Goal: Find specific page/section: Find specific page/section

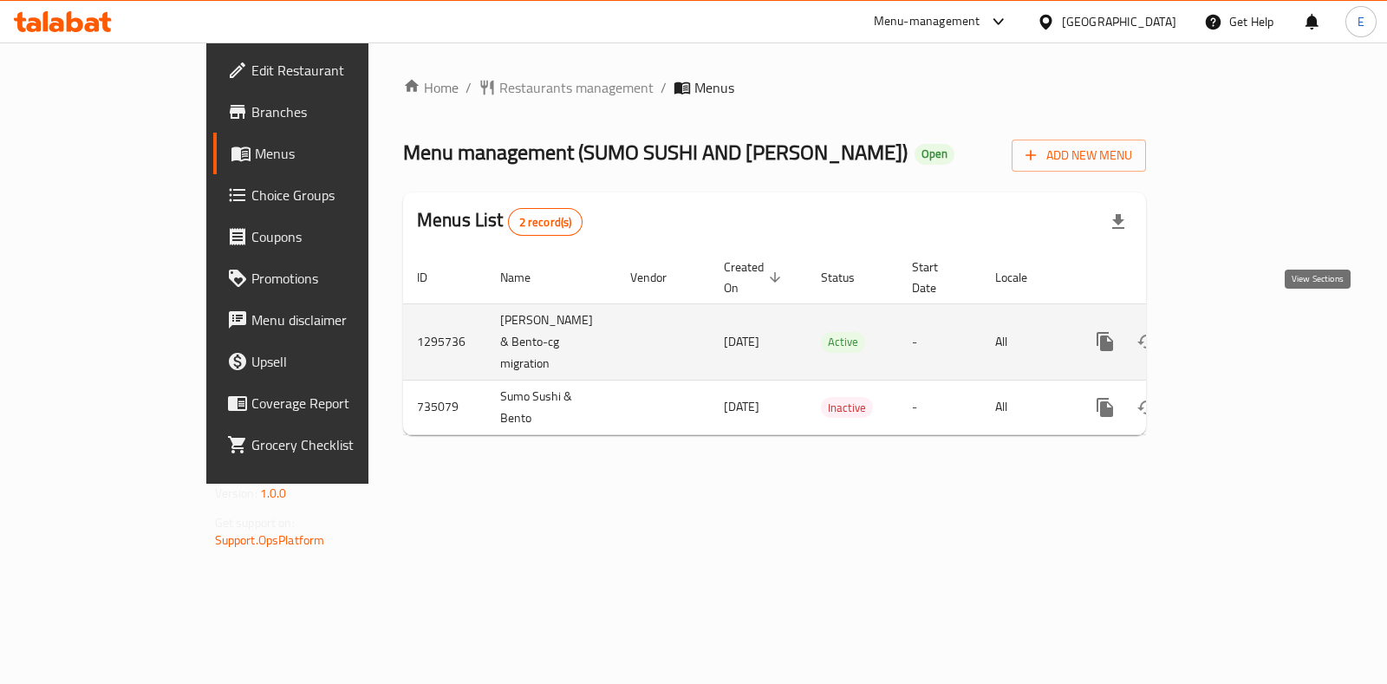
click at [1241, 331] on icon "enhanced table" at bounding box center [1230, 341] width 21 height 21
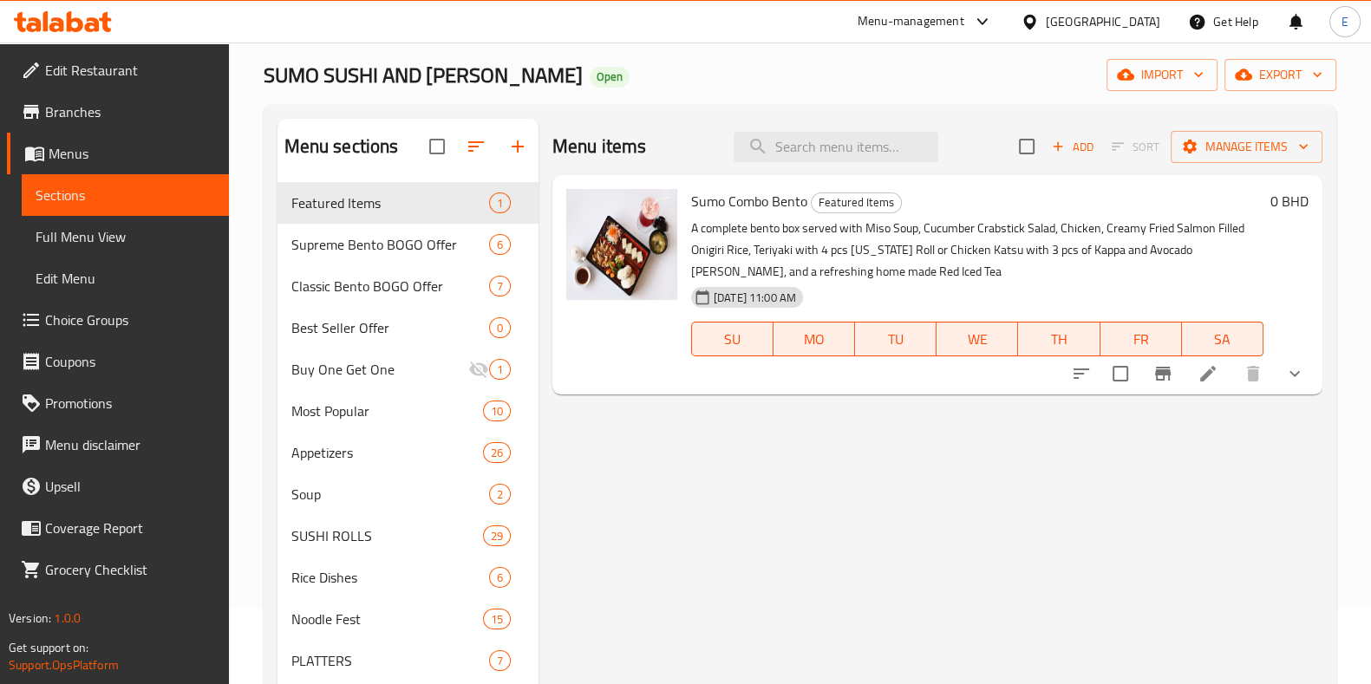
scroll to position [108, 0]
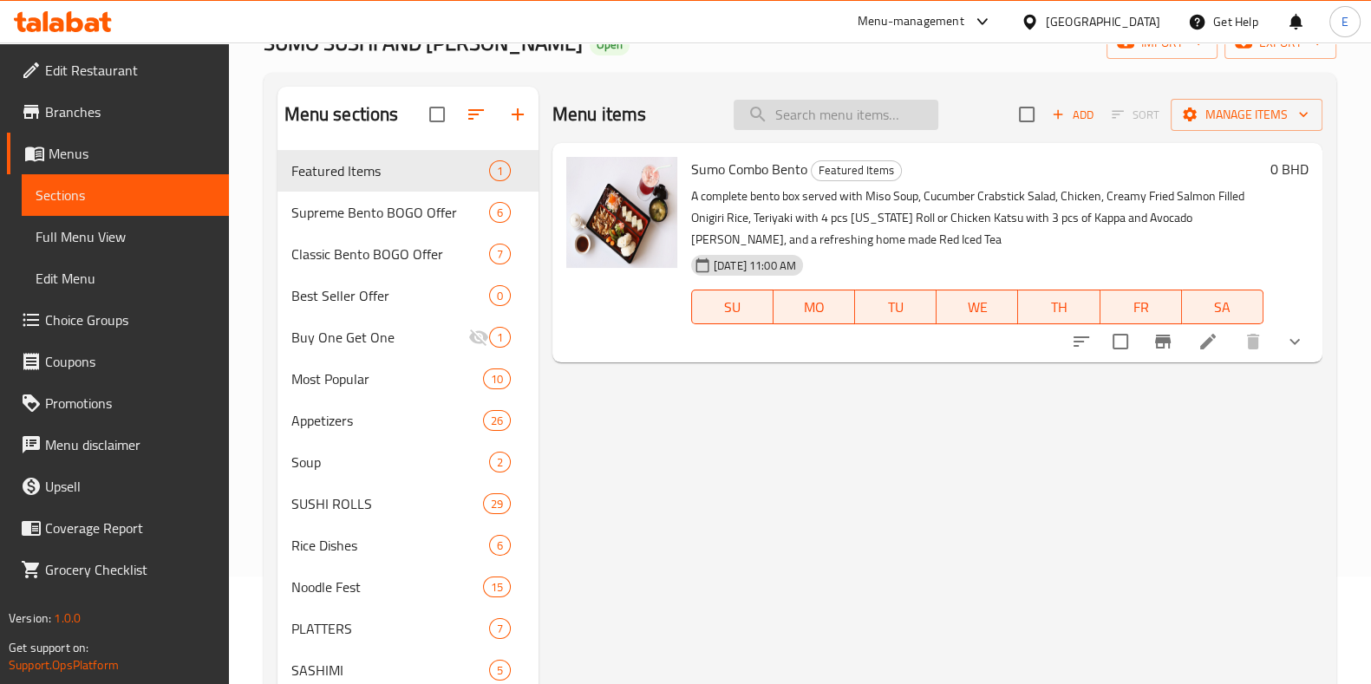
click at [854, 126] on input "search" at bounding box center [836, 115] width 205 height 30
paste input "Crunchy"
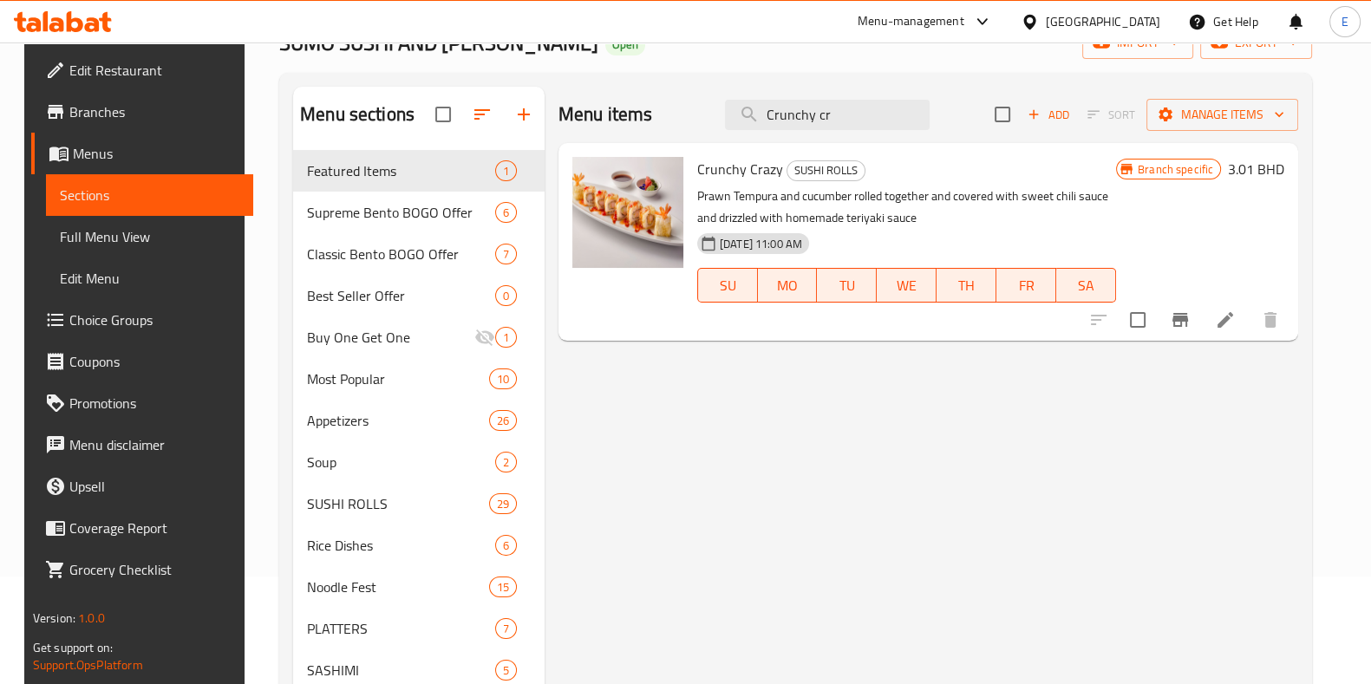
type input "Crunchy cr"
drag, startPoint x: 547, startPoint y: 84, endPoint x: 538, endPoint y: 69, distance: 18.3
drag, startPoint x: 538, startPoint y: 69, endPoint x: 541, endPoint y: 56, distance: 12.6
click at [541, 56] on div "SUMO SUSHI AND BENTO Open import export" at bounding box center [795, 43] width 1033 height 32
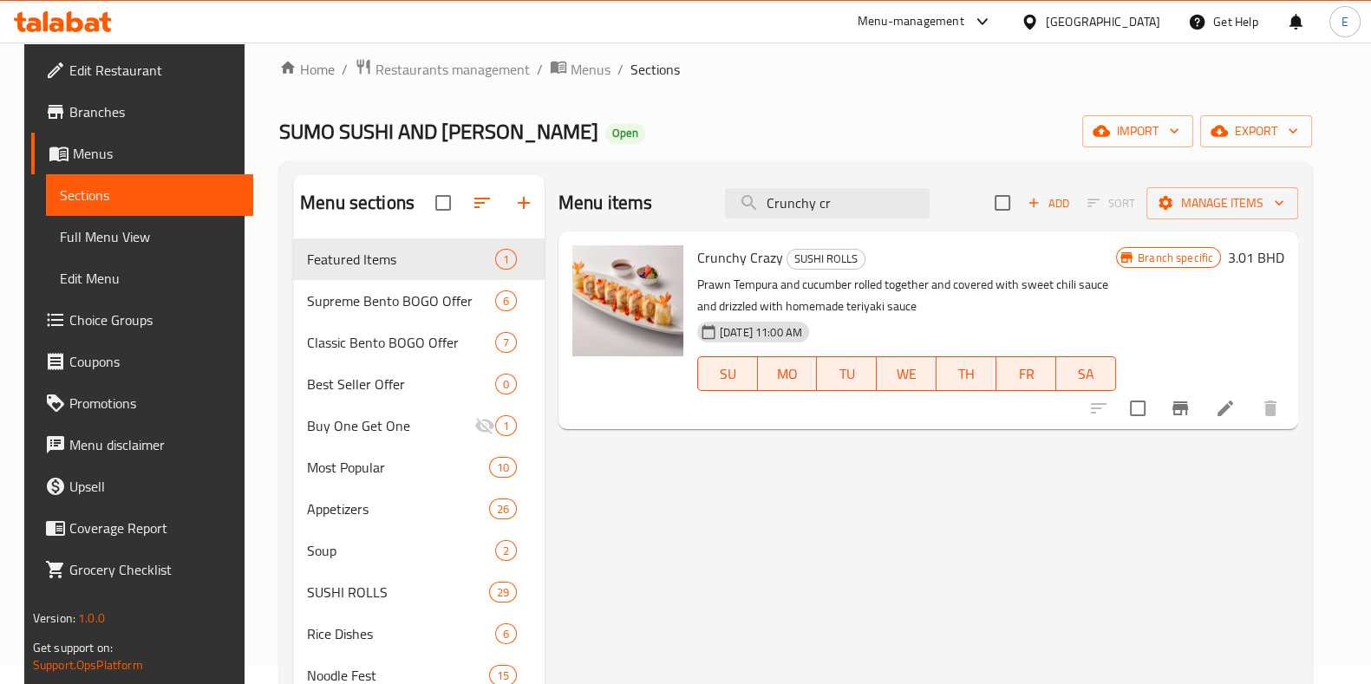
scroll to position [0, 0]
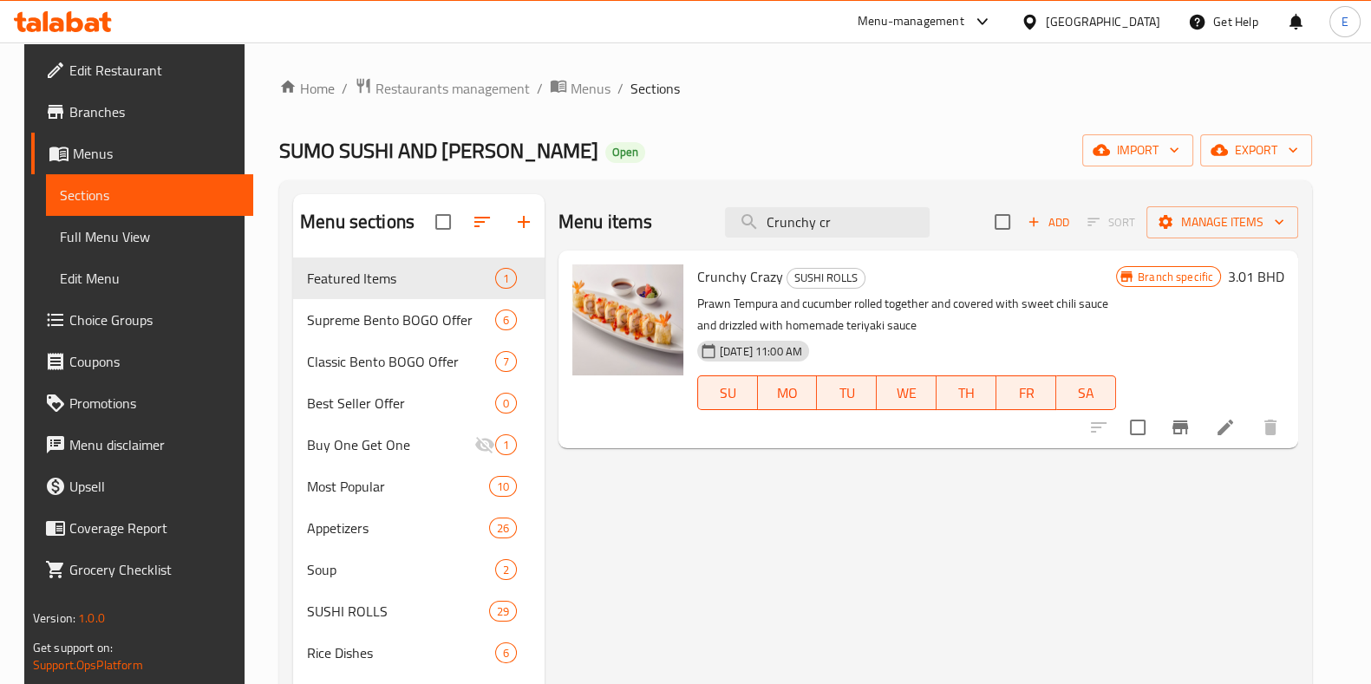
click at [39, 27] on icon at bounding box center [33, 24] width 15 height 15
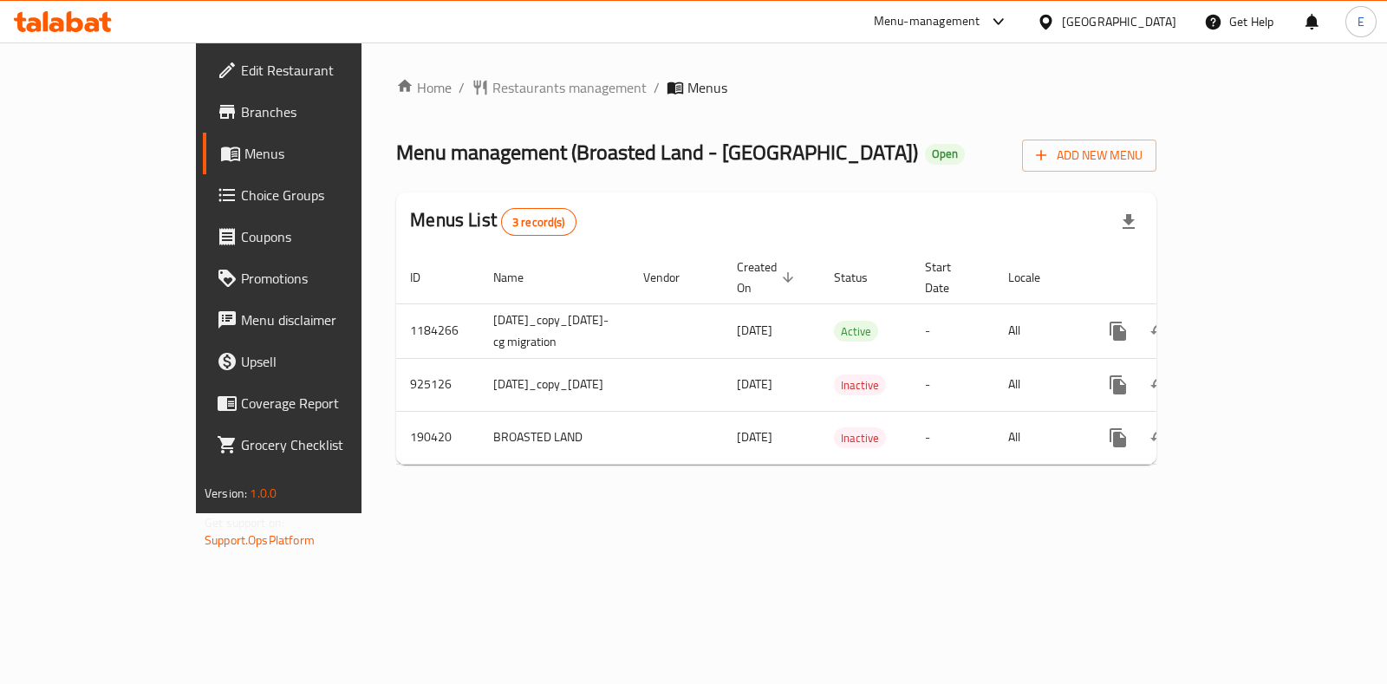
drag, startPoint x: 758, startPoint y: 2, endPoint x: 884, endPoint y: 123, distance: 174.8
click at [883, 123] on div "Home / Restaurants management / Menus Menu management ( Broasted Land - [GEOGRA…" at bounding box center [776, 277] width 760 height 401
click at [69, 41] on div "Menu-management [GEOGRAPHIC_DATA] Get Help E" at bounding box center [693, 22] width 1387 height 42
click at [77, 24] on icon at bounding box center [63, 21] width 98 height 21
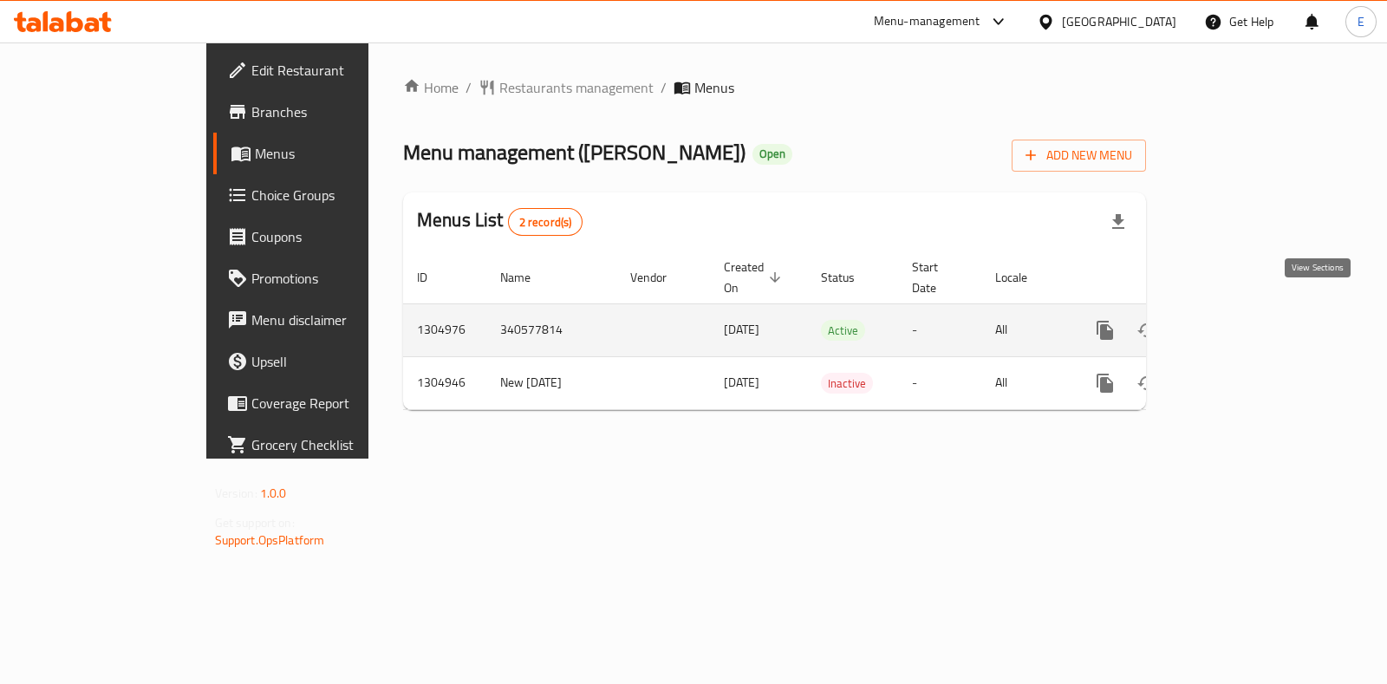
click at [1251, 318] on link "enhanced table" at bounding box center [1231, 331] width 42 height 42
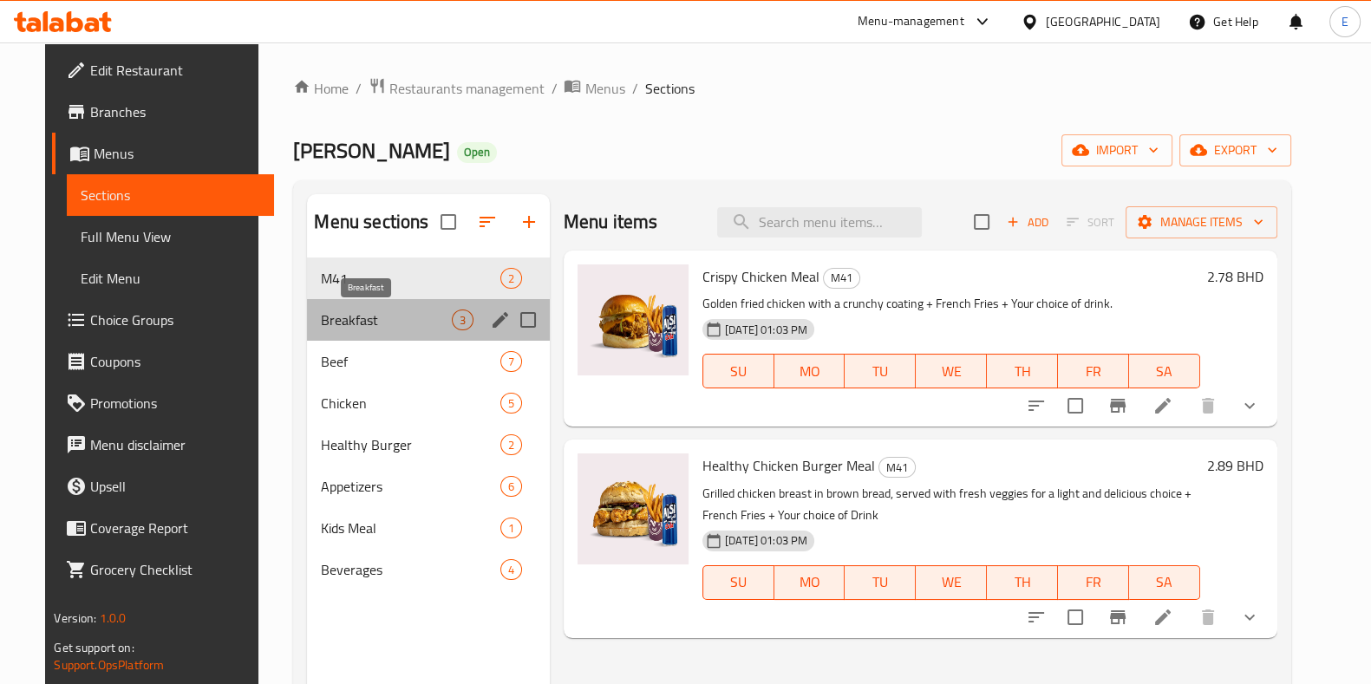
click at [330, 317] on span "Breakfast" at bounding box center [386, 320] width 130 height 21
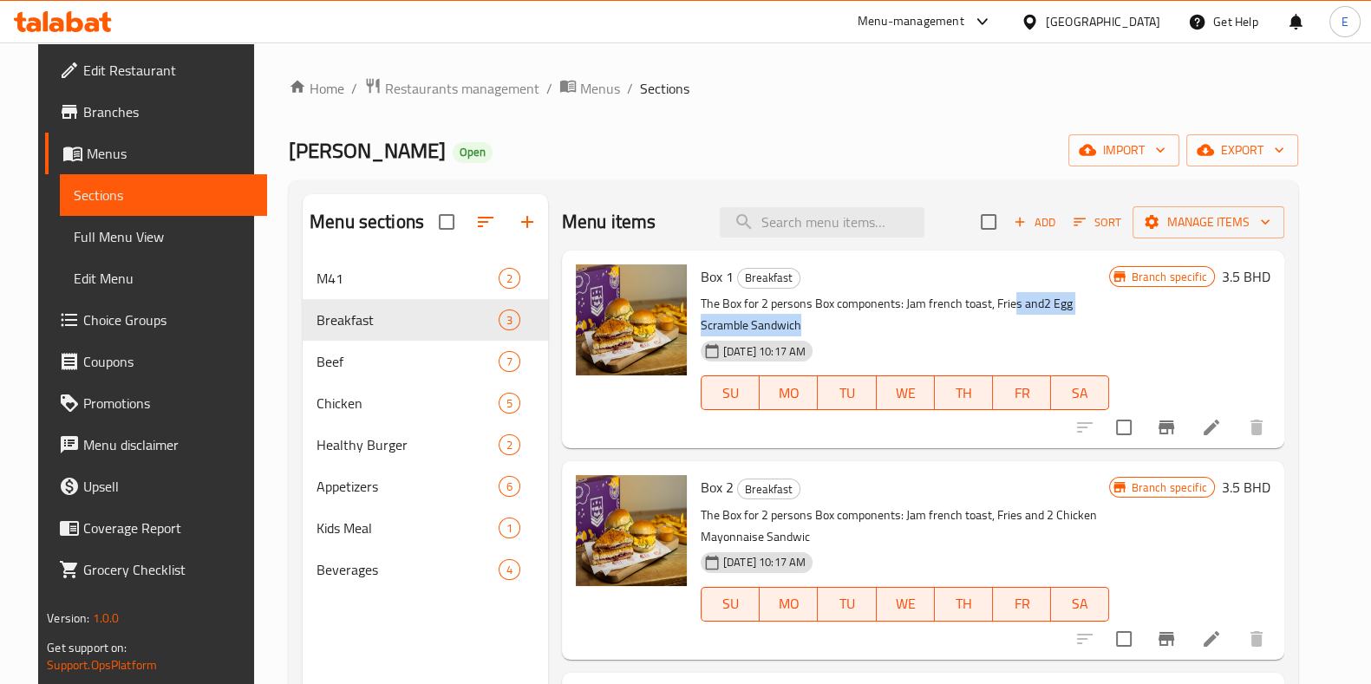
drag, startPoint x: 926, startPoint y: 321, endPoint x: 1006, endPoint y: 301, distance: 82.2
click at [1006, 301] on p "The Box for 2 persons Box components: Jam french toast, Fries and2 Egg Scramble…" at bounding box center [905, 314] width 408 height 43
click at [951, 307] on p "The Box for 2 persons Box components: Jam french toast, Fries and2 Egg Scramble…" at bounding box center [905, 314] width 408 height 43
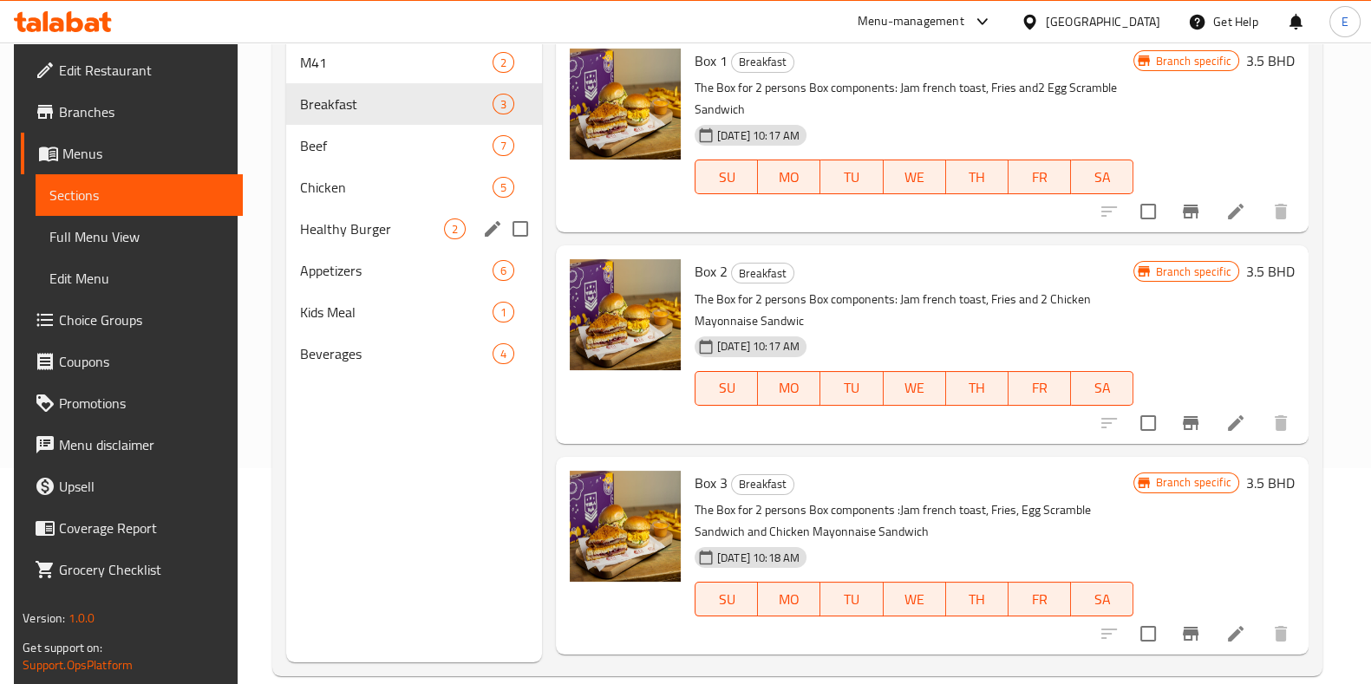
scroll to position [108, 0]
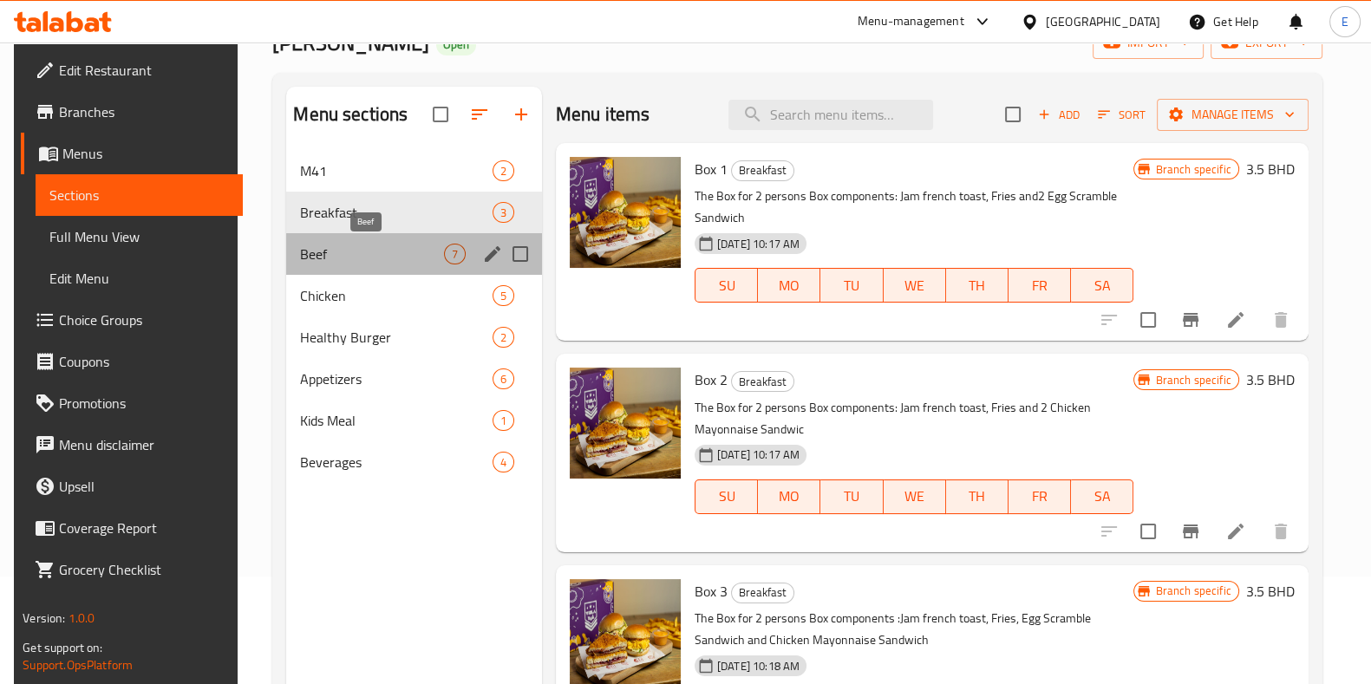
click at [376, 258] on span "Beef" at bounding box center [371, 254] width 143 height 21
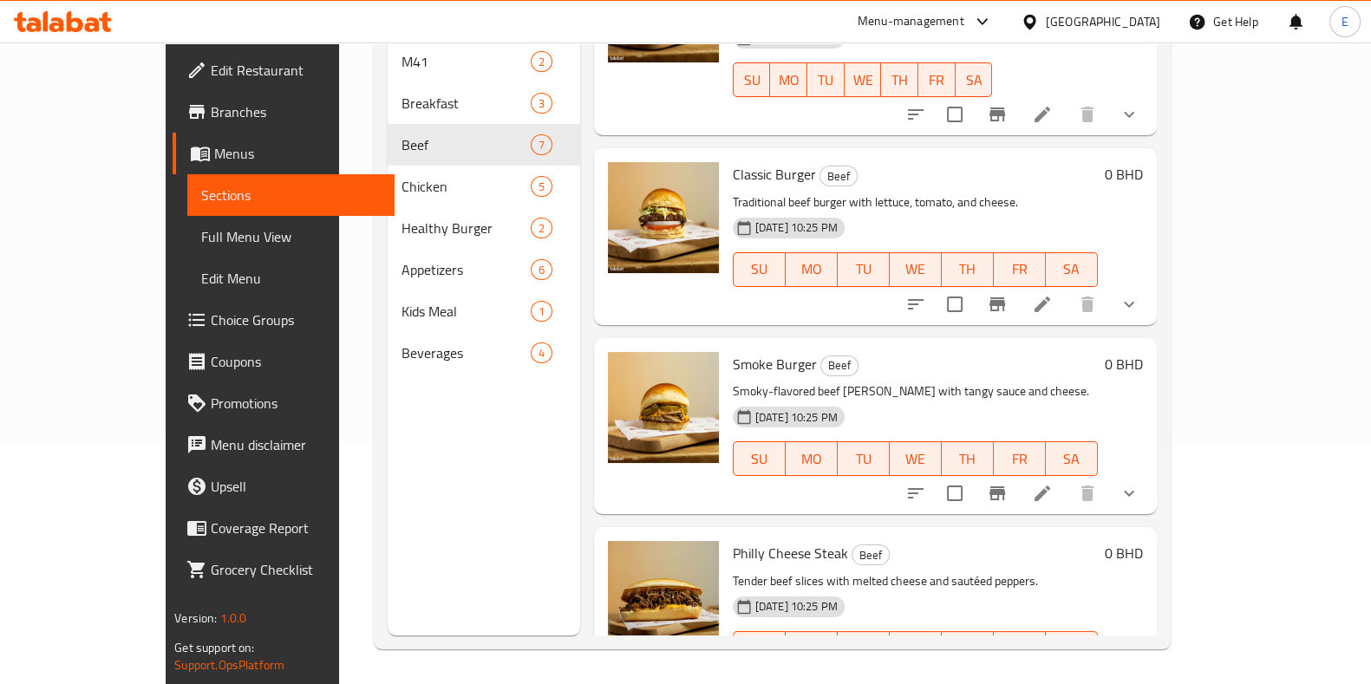
scroll to position [467, 0]
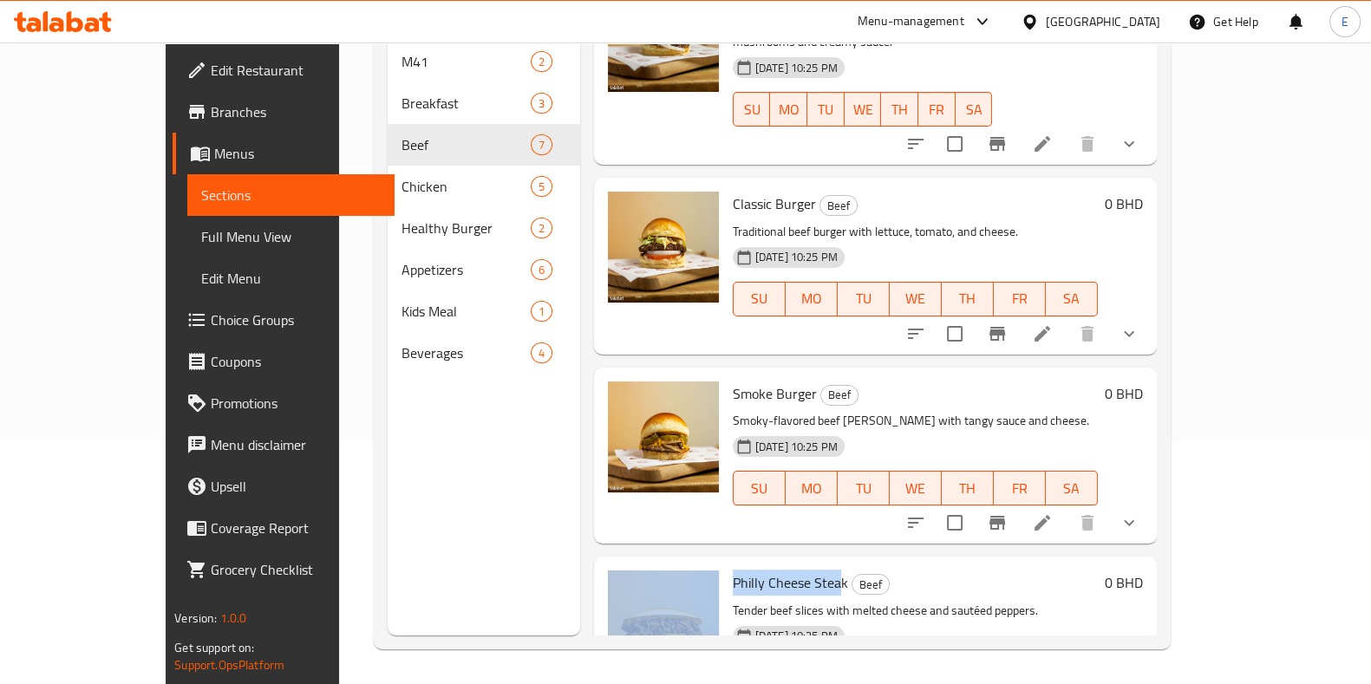
drag, startPoint x: 680, startPoint y: 507, endPoint x: 794, endPoint y: 519, distance: 115.1
click at [794, 564] on div "Philly Cheese Steak Beef Tender beef slices with melted cheese and sautéed pepp…" at bounding box center [875, 645] width 549 height 162
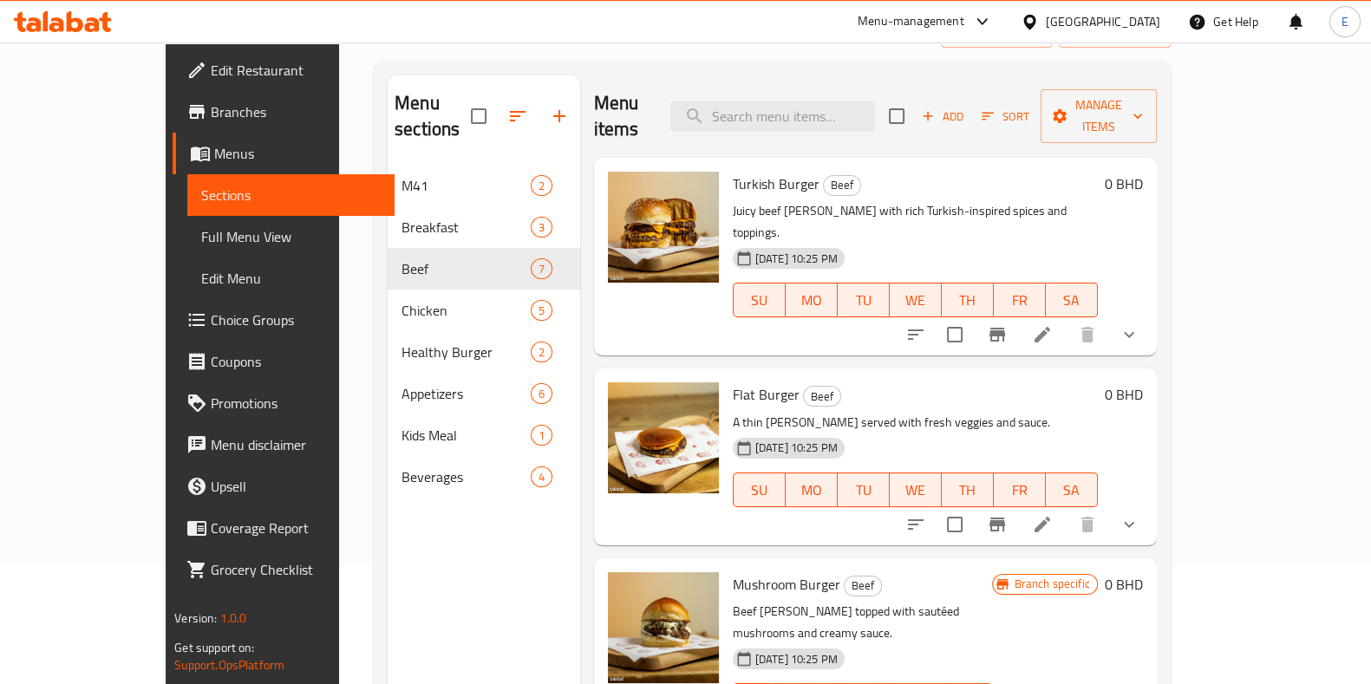
scroll to position [25, 0]
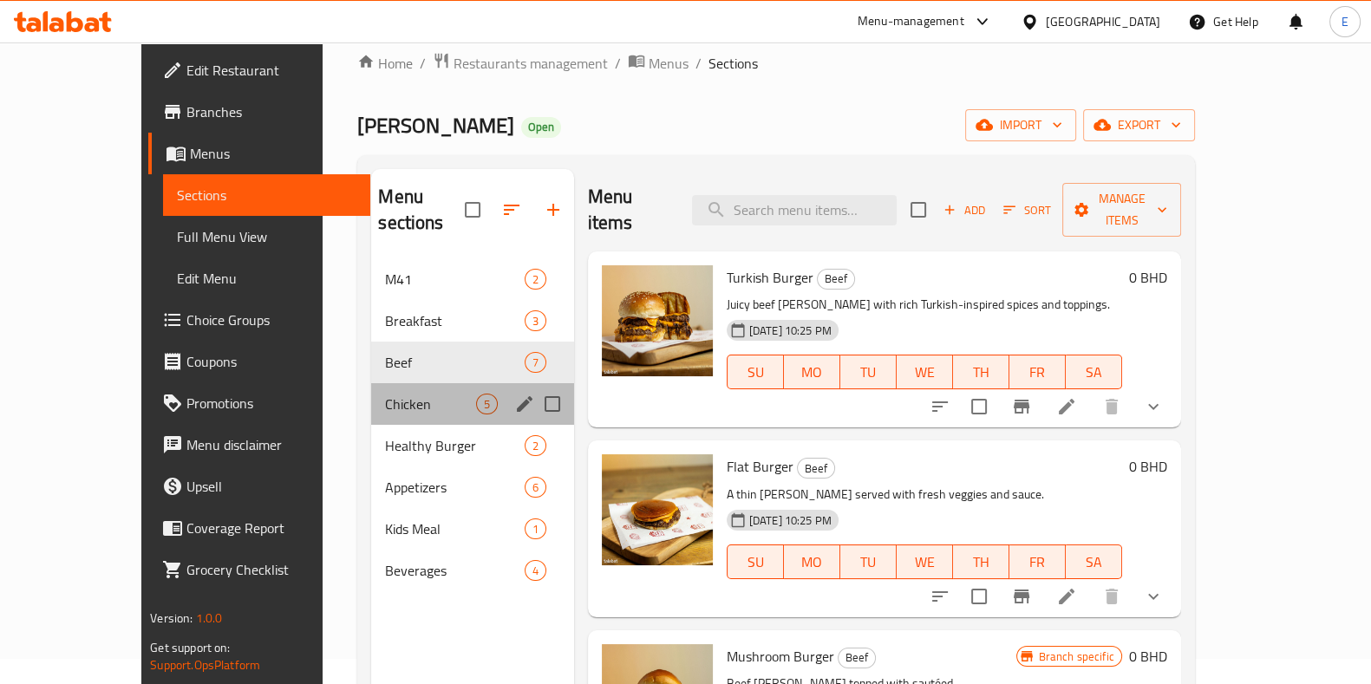
drag, startPoint x: 626, startPoint y: 520, endPoint x: 369, endPoint y: 382, distance: 292.5
click at [385, 394] on span "Chicken" at bounding box center [430, 404] width 90 height 21
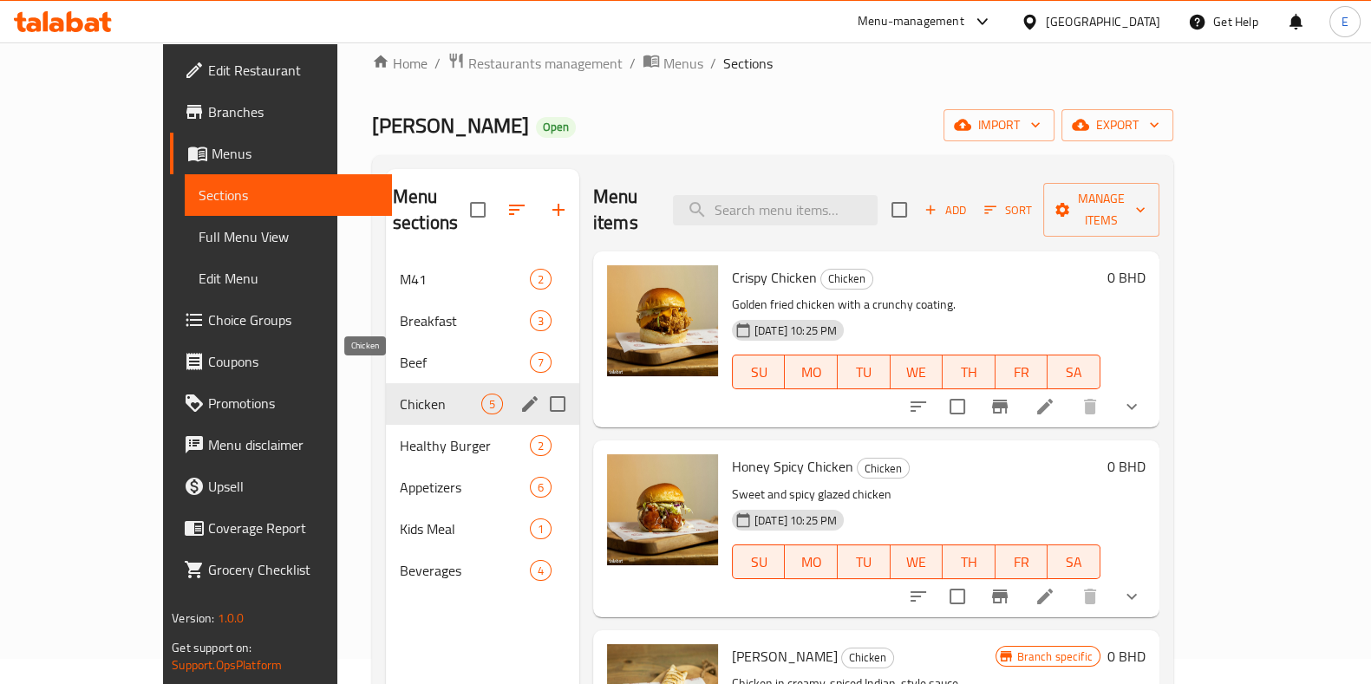
click at [400, 394] on span "Chicken" at bounding box center [441, 404] width 82 height 21
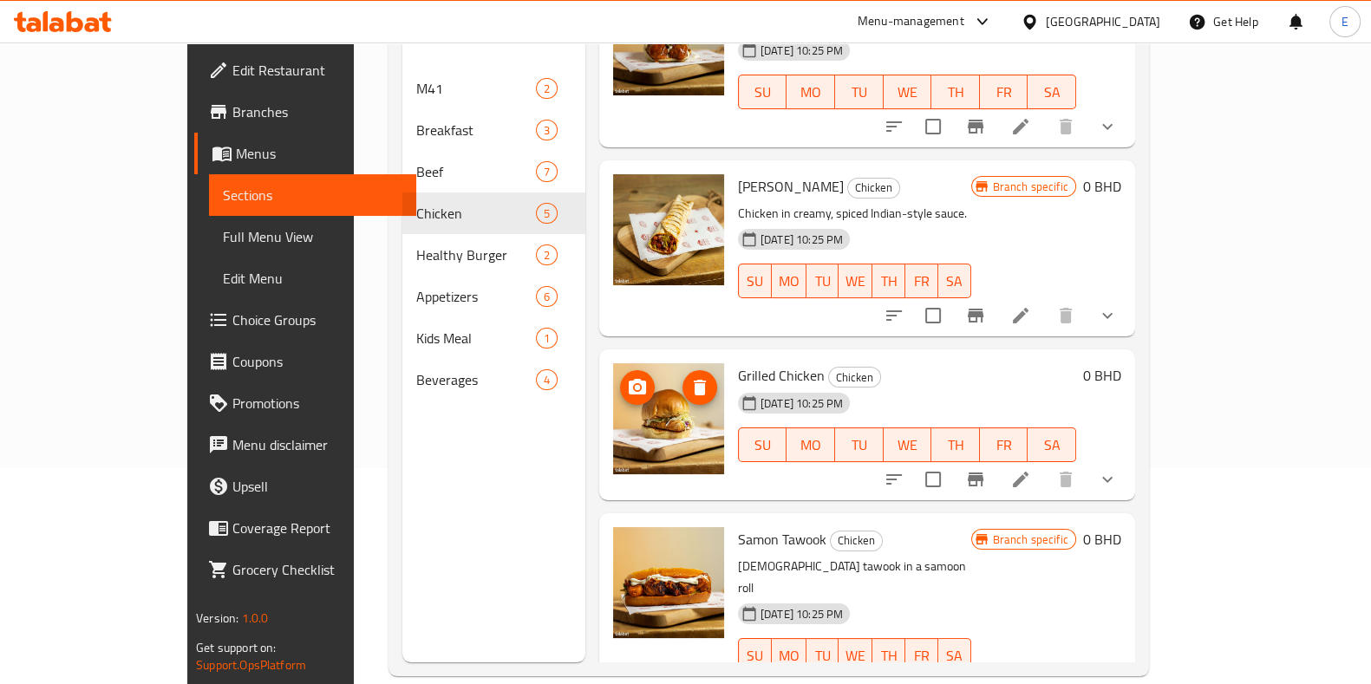
scroll to position [243, 0]
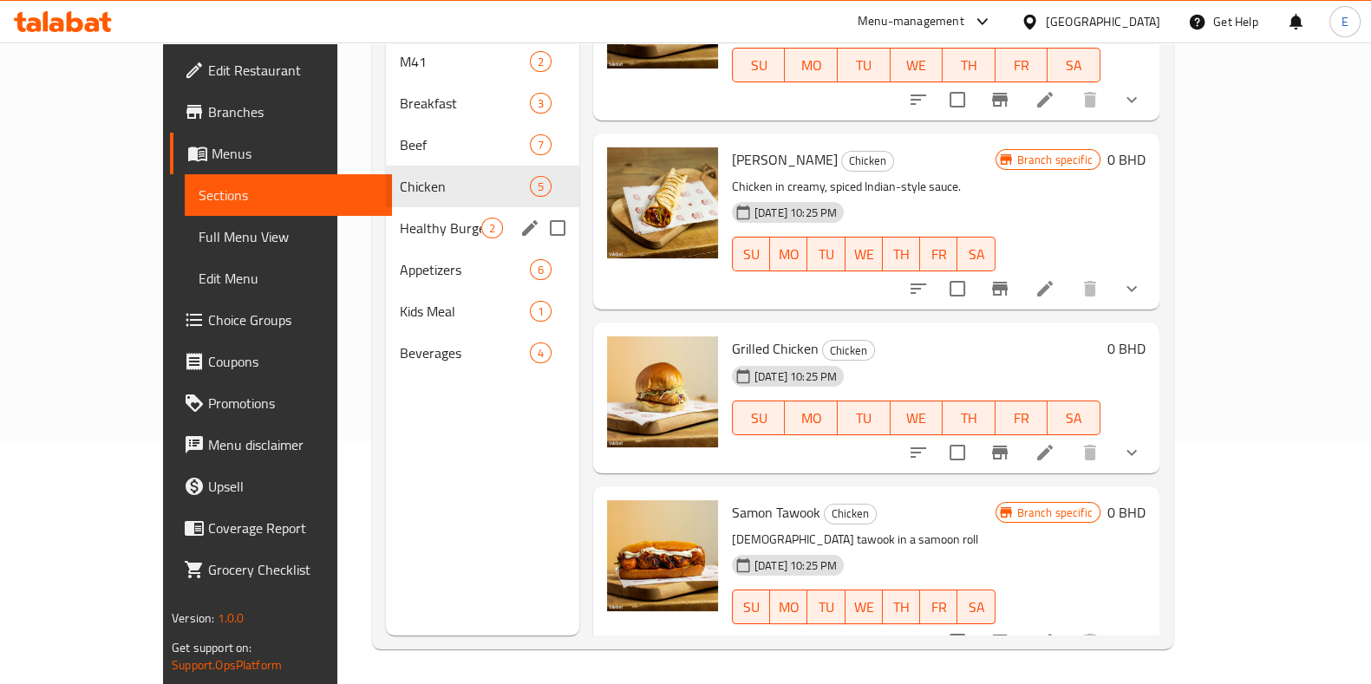
click at [400, 218] on span "Healthy Burger" at bounding box center [441, 228] width 82 height 21
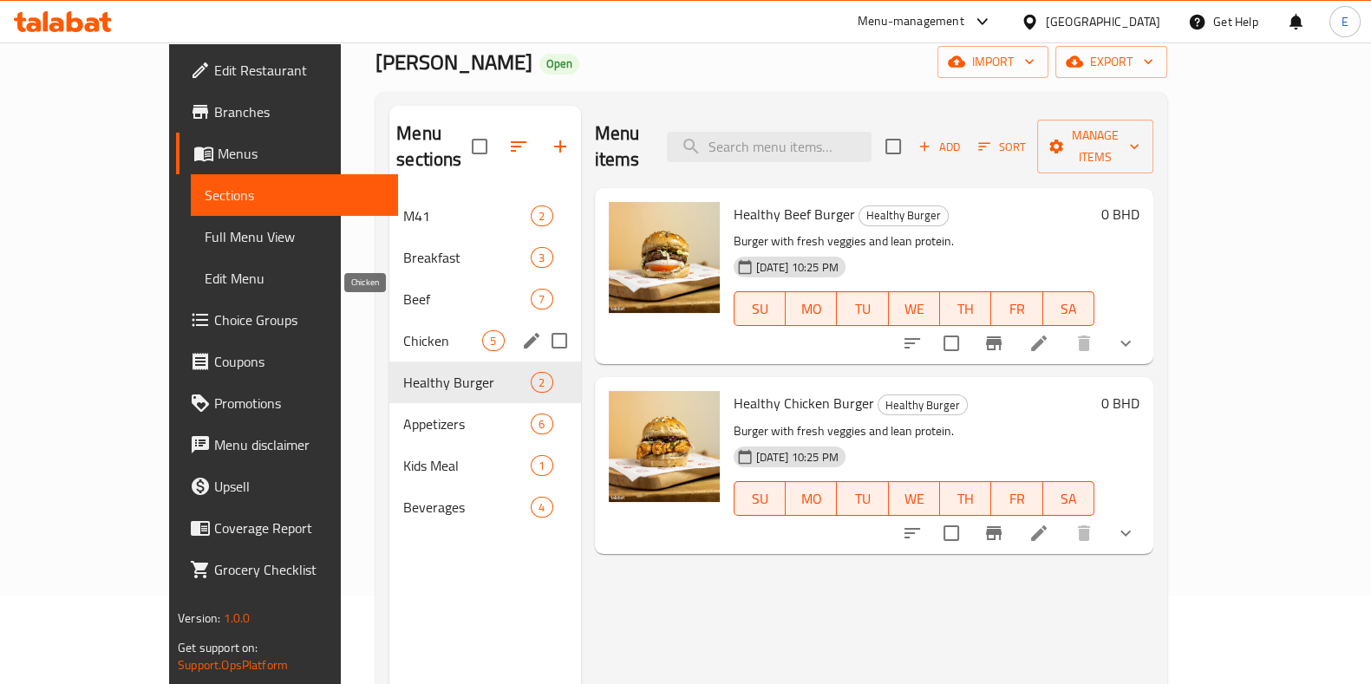
scroll to position [25, 0]
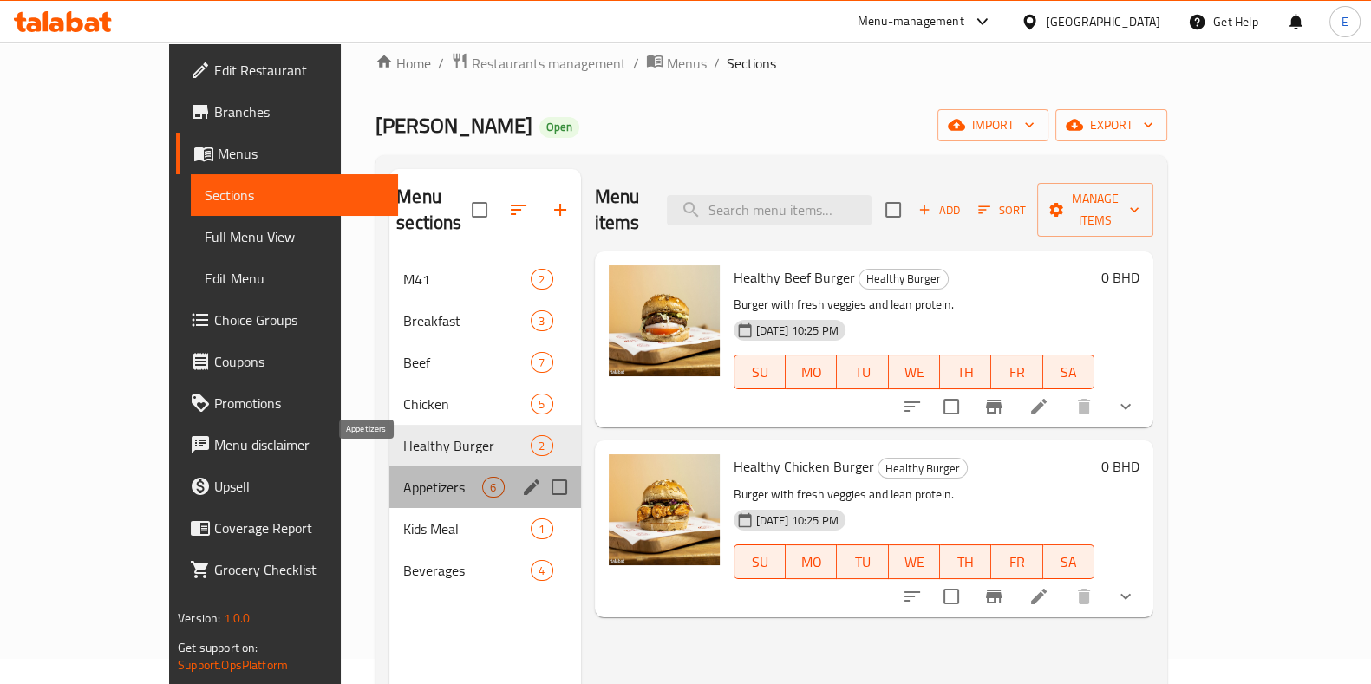
click at [403, 477] on span "Appetizers" at bounding box center [442, 487] width 79 height 21
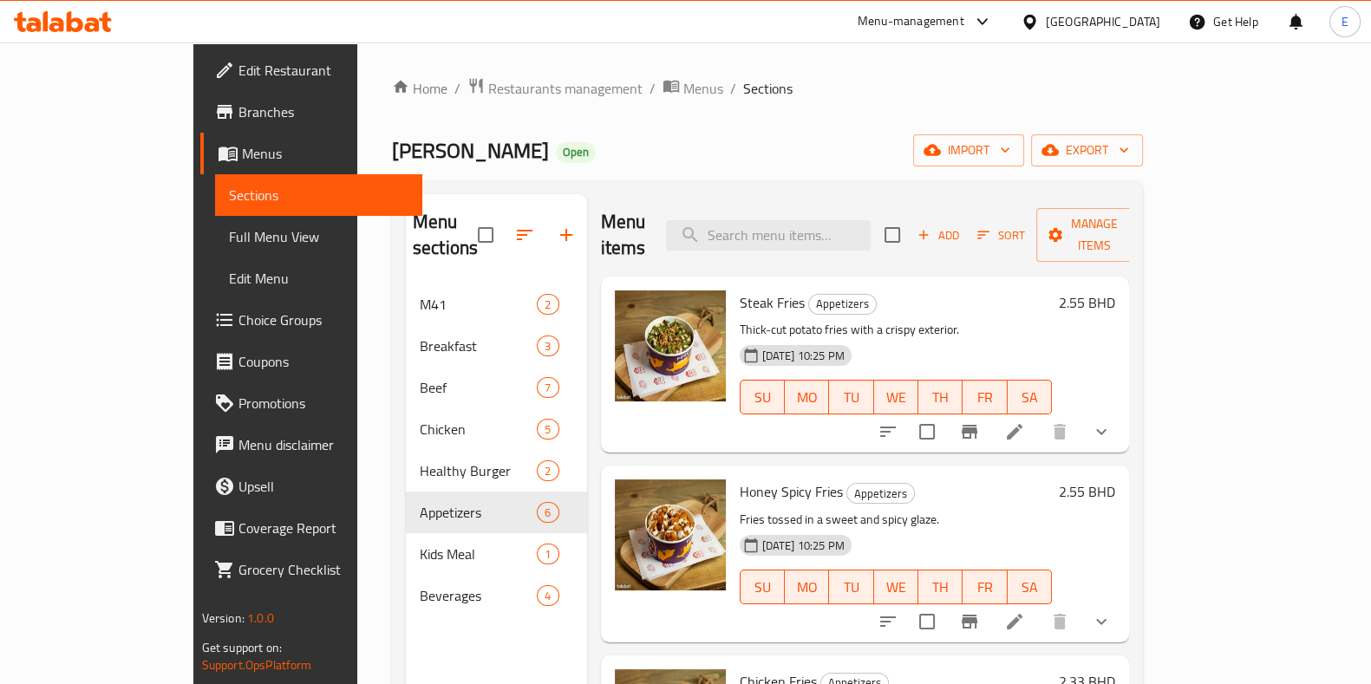
drag, startPoint x: 541, startPoint y: 184, endPoint x: 664, endPoint y: 188, distance: 123.2
drag, startPoint x: 664, startPoint y: 188, endPoint x: 943, endPoint y: 181, distance: 278.4
drag, startPoint x: 943, startPoint y: 181, endPoint x: 1328, endPoint y: 193, distance: 385.2
drag, startPoint x: 1328, startPoint y: 193, endPoint x: 909, endPoint y: 180, distance: 419.0
click at [909, 180] on div "Menu sections M41 2 Breakfast 3 Beef 7 Chicken 5 Healthy Burger 2 Appetizers 6 …" at bounding box center [767, 536] width 751 height 712
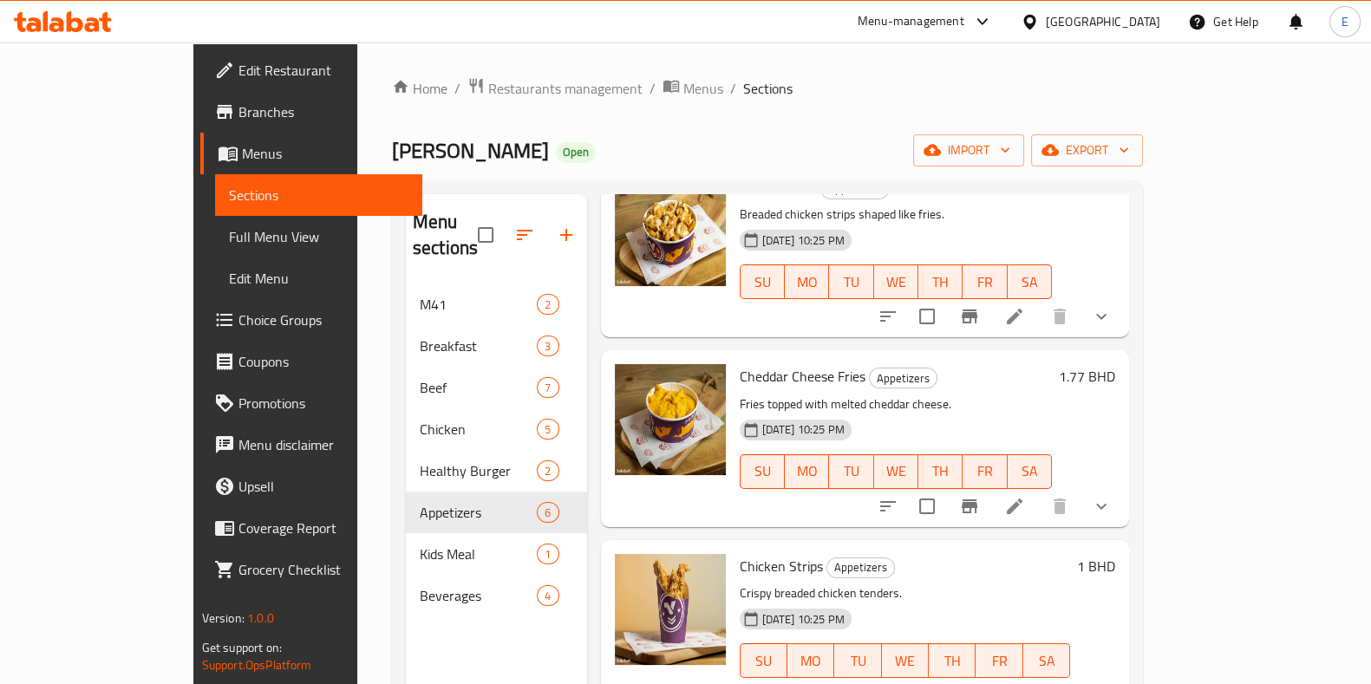
drag, startPoint x: 269, startPoint y: 257, endPoint x: 257, endPoint y: 173, distance: 85.0
drag, startPoint x: 257, startPoint y: 173, endPoint x: 538, endPoint y: 179, distance: 281.0
drag, startPoint x: 538, startPoint y: 179, endPoint x: 250, endPoint y: 173, distance: 288.0
drag, startPoint x: 249, startPoint y: 173, endPoint x: 646, endPoint y: 110, distance: 402.0
click at [646, 110] on div "Home / Restaurants management / Menus / Sections [PERSON_NAME] Open import expo…" at bounding box center [767, 484] width 751 height 815
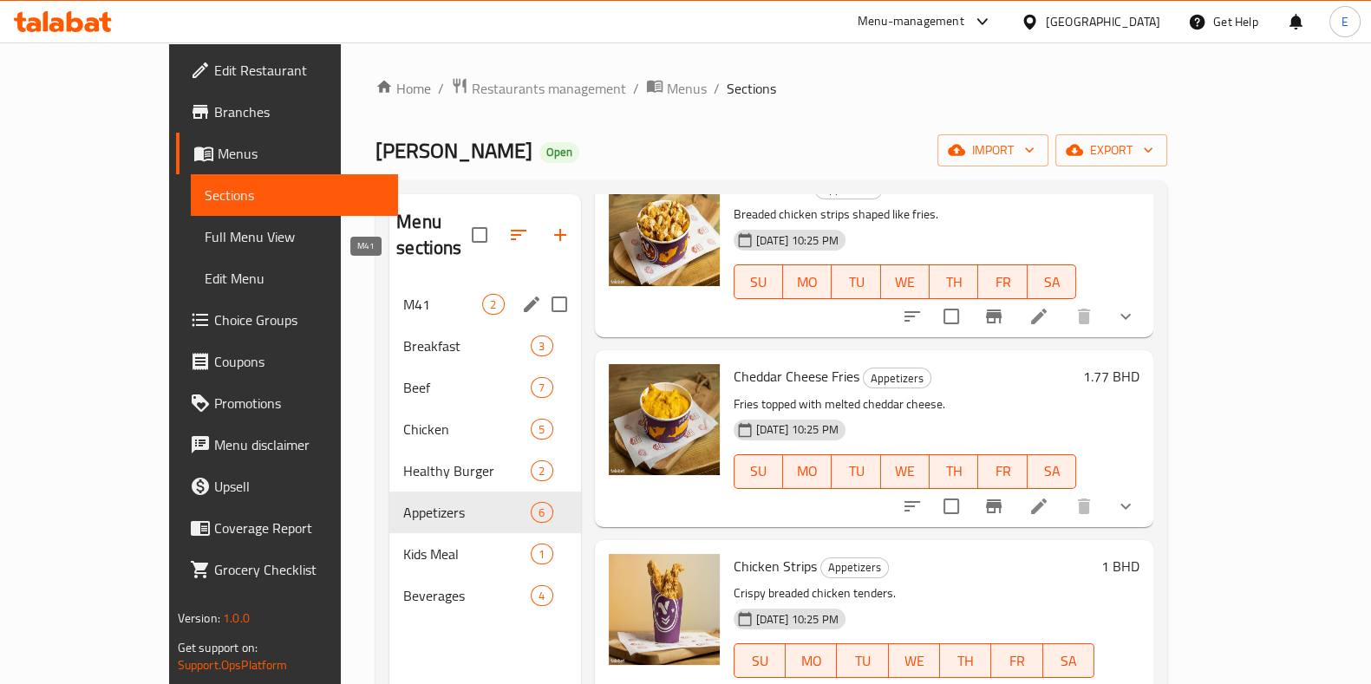
click at [403, 294] on span "M41" at bounding box center [442, 304] width 79 height 21
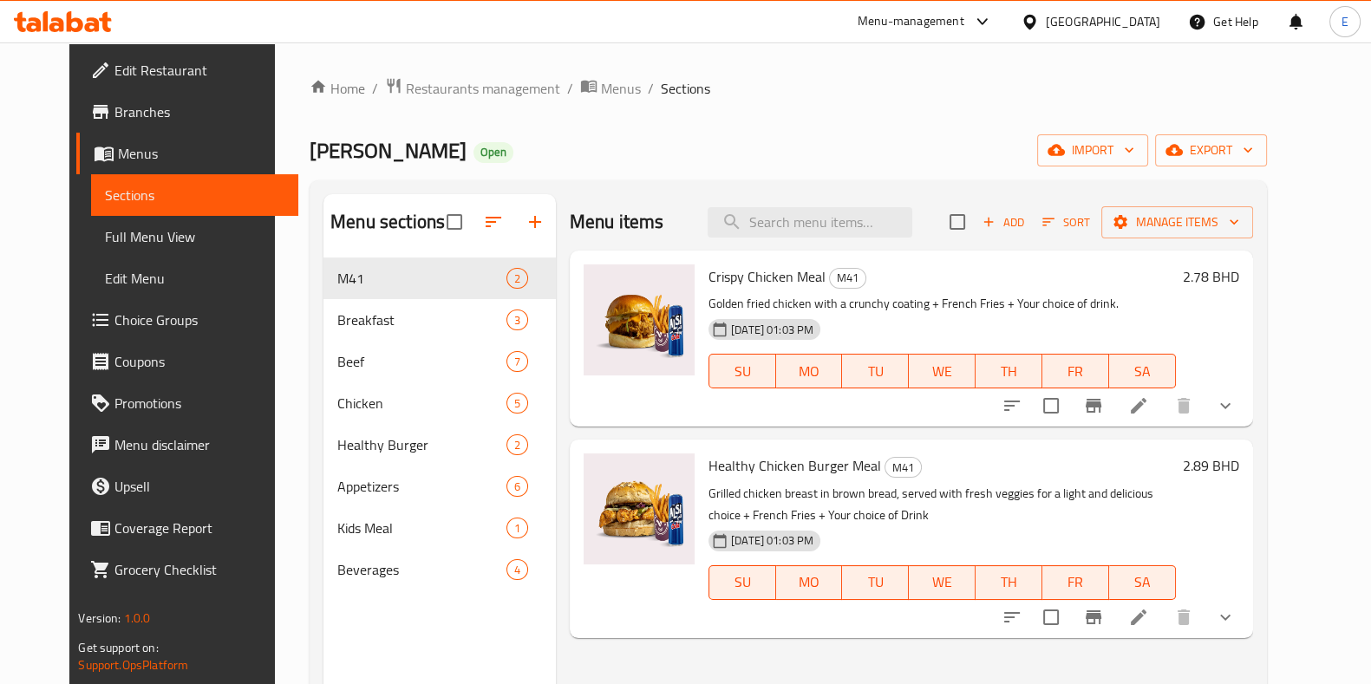
drag, startPoint x: 262, startPoint y: 251, endPoint x: 261, endPoint y: 180, distance: 71.1
drag, startPoint x: 256, startPoint y: 178, endPoint x: 538, endPoint y: 182, distance: 281.9
drag, startPoint x: 538, startPoint y: 182, endPoint x: 520, endPoint y: 174, distance: 19.0
click at [520, 174] on div "Home / Restaurants management / Menus / Sections [PERSON_NAME] Open import expo…" at bounding box center [788, 484] width 956 height 815
drag, startPoint x: 542, startPoint y: 207, endPoint x: 668, endPoint y: 192, distance: 126.7
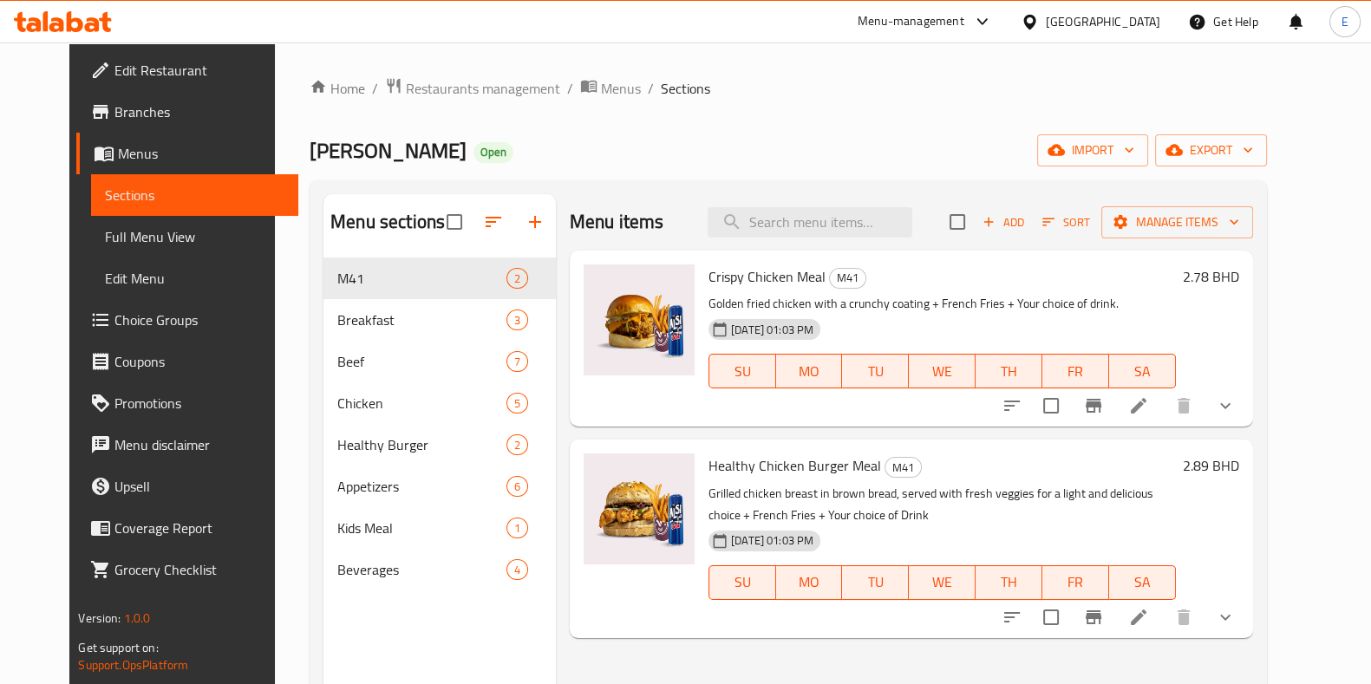
drag, startPoint x: 668, startPoint y: 192, endPoint x: 984, endPoint y: 149, distance: 319.3
drag, startPoint x: 984, startPoint y: 149, endPoint x: 998, endPoint y: 121, distance: 31.0
drag, startPoint x: 998, startPoint y: 121, endPoint x: 838, endPoint y: 162, distance: 165.5
click at [838, 162] on div "[PERSON_NAME] Open import export" at bounding box center [788, 150] width 956 height 32
